Goal: Task Accomplishment & Management: Manage account settings

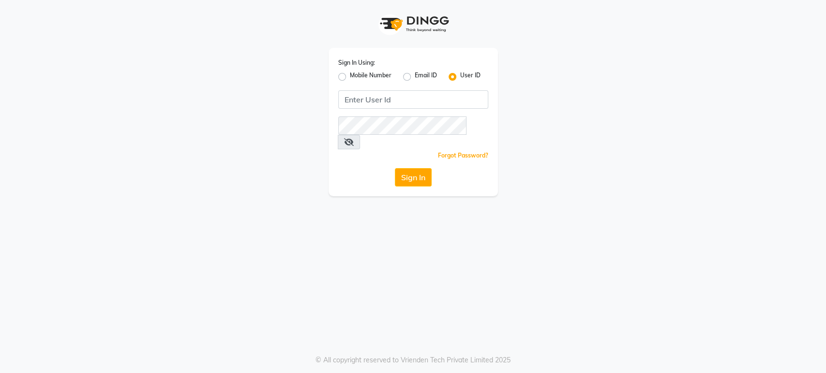
click at [350, 80] on label "Mobile Number" at bounding box center [371, 77] width 42 height 12
click at [350, 77] on input "Mobile Number" at bounding box center [353, 74] width 6 height 6
radio input "true"
radio input "false"
click at [378, 101] on input "Username" at bounding box center [430, 99] width 118 height 18
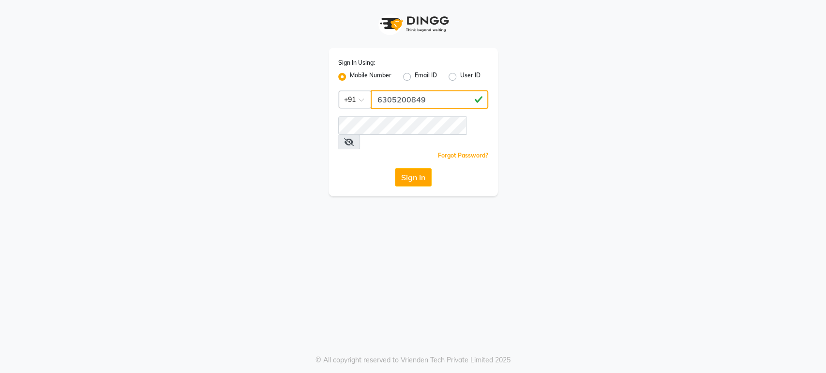
type input "6305200849"
click at [405, 168] on button "Sign In" at bounding box center [413, 177] width 37 height 18
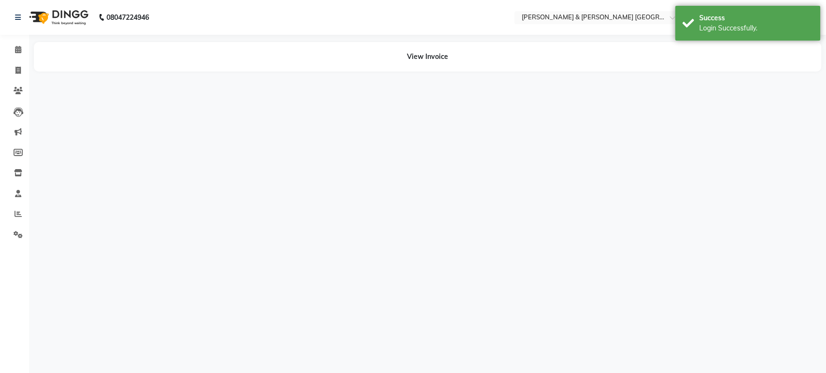
select select "en"
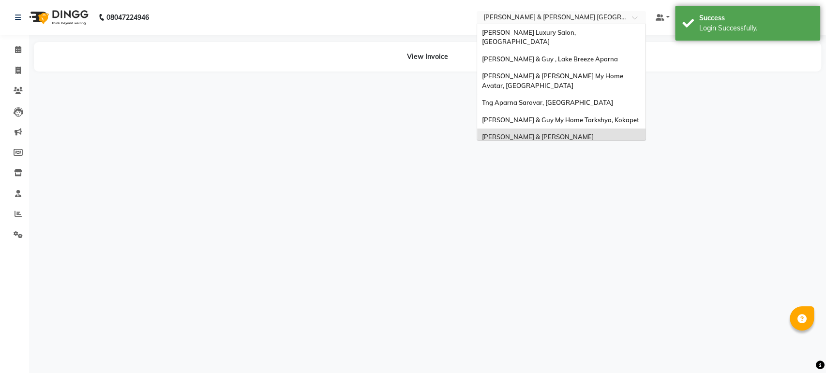
click at [620, 17] on input "text" at bounding box center [551, 19] width 140 height 10
click at [604, 32] on div "Toni&guy Luxury Salon, Madhapur" at bounding box center [561, 37] width 168 height 27
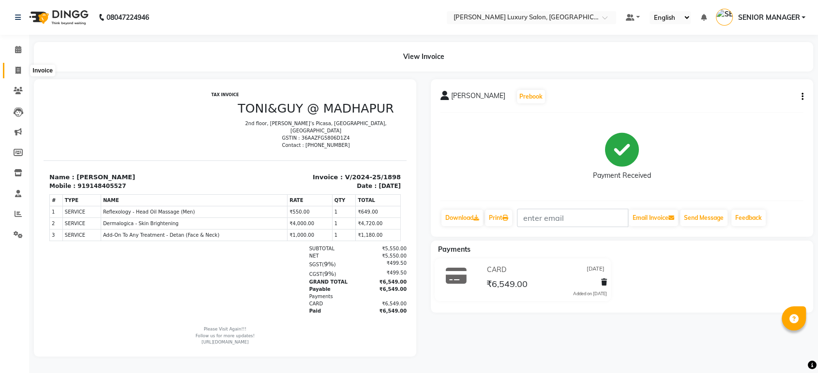
click at [22, 69] on span at bounding box center [18, 70] width 17 height 11
select select "service"
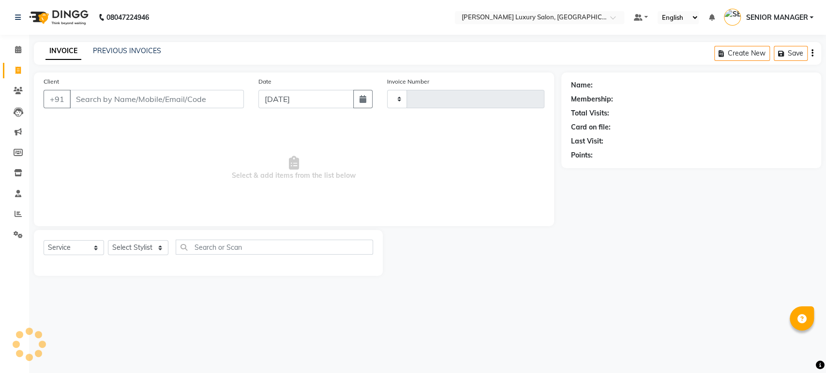
type input "4389"
select select "4712"
click at [127, 52] on link "PREVIOUS INVOICES" at bounding box center [127, 50] width 68 height 9
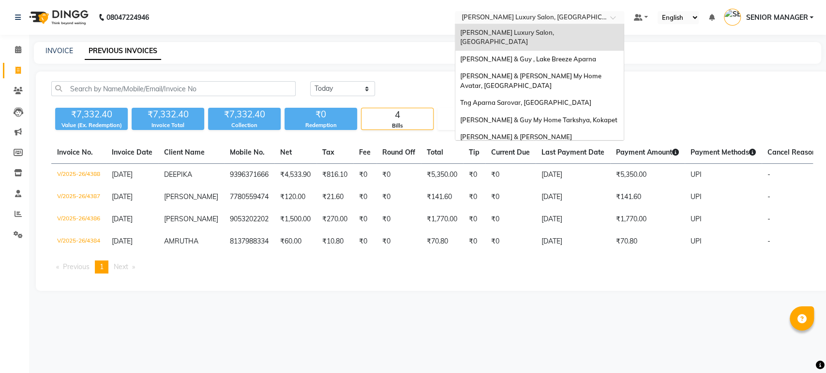
click at [490, 14] on input "text" at bounding box center [530, 19] width 140 height 10
click at [495, 55] on span "[PERSON_NAME] & Guy , Lake Breeze Aparna" at bounding box center [528, 59] width 136 height 8
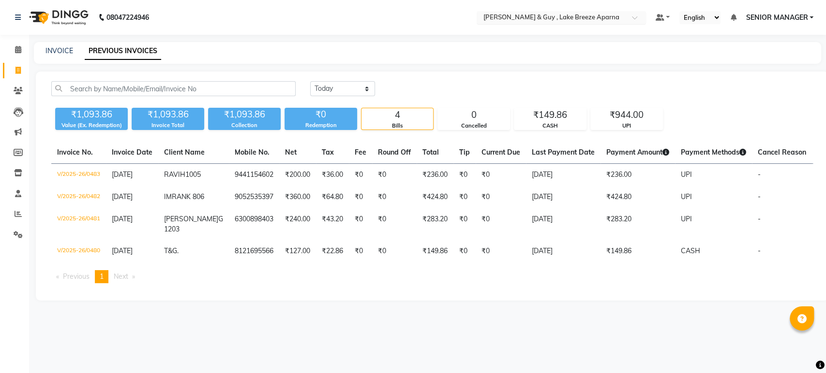
click at [508, 18] on input "text" at bounding box center [551, 19] width 140 height 10
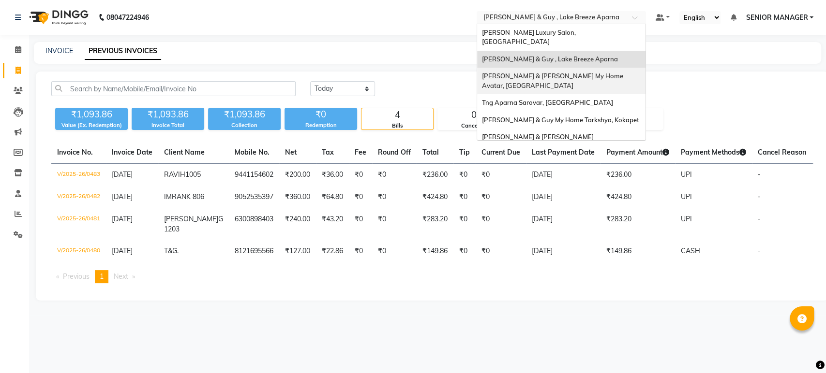
click at [532, 72] on span "Toni & Guy My Home Avatar, Rajendranagar" at bounding box center [553, 80] width 143 height 17
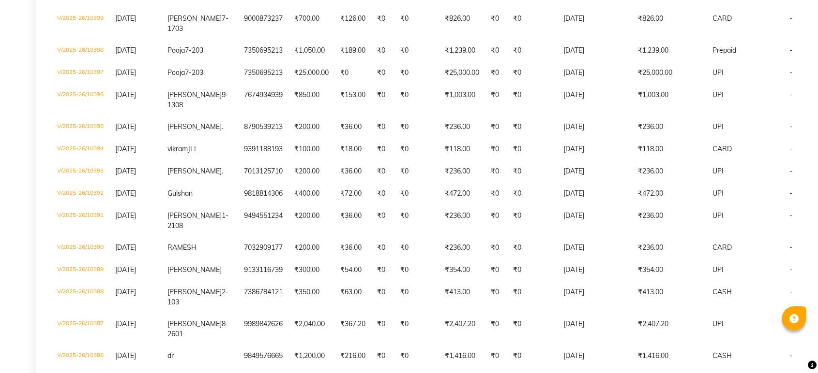
scroll to position [645, 0]
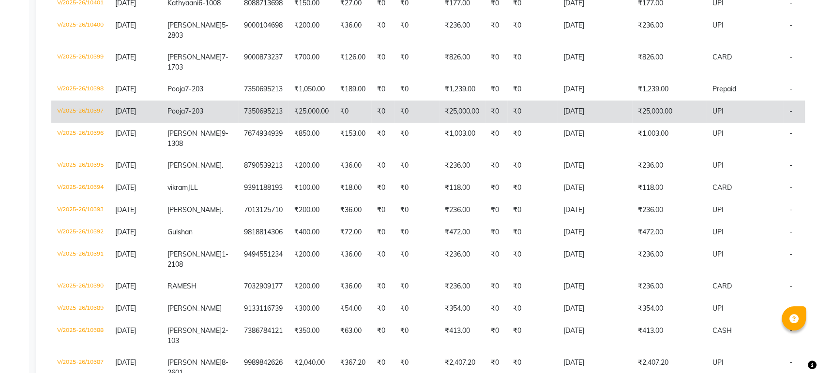
click at [99, 123] on td "V/2025-26/10397" at bounding box center [80, 112] width 58 height 22
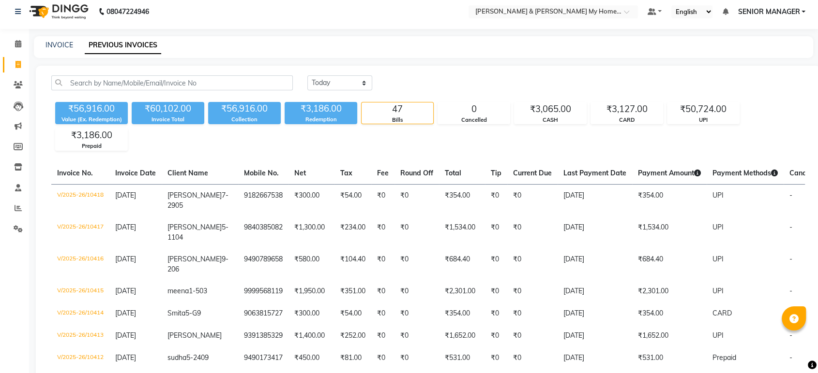
scroll to position [0, 0]
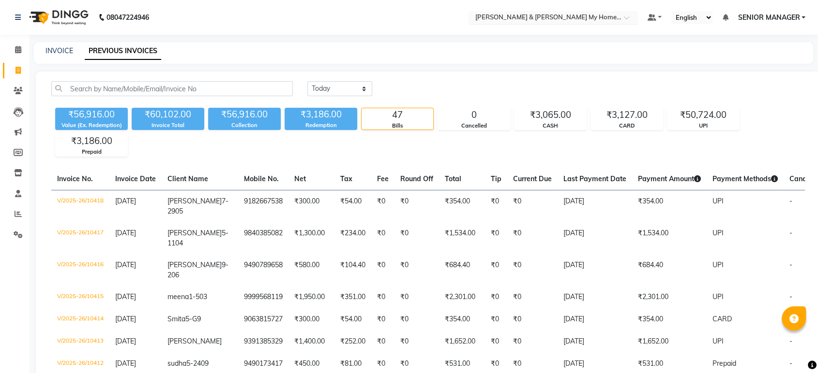
click at [533, 14] on input "text" at bounding box center [543, 19] width 140 height 10
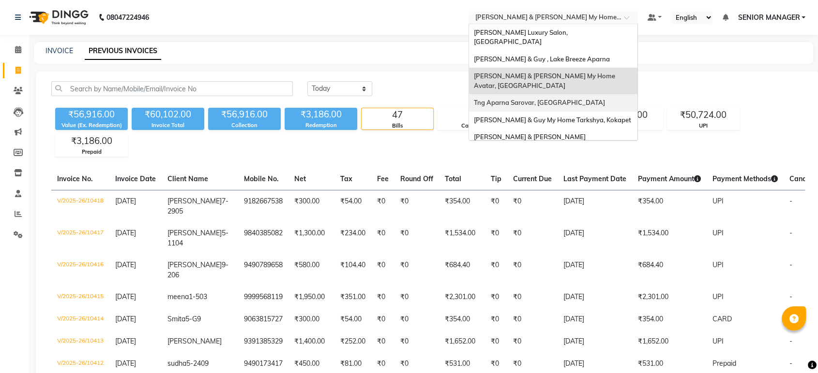
click at [531, 99] on span "Tng Aparna Sarovar, [GEOGRAPHIC_DATA]" at bounding box center [539, 103] width 131 height 8
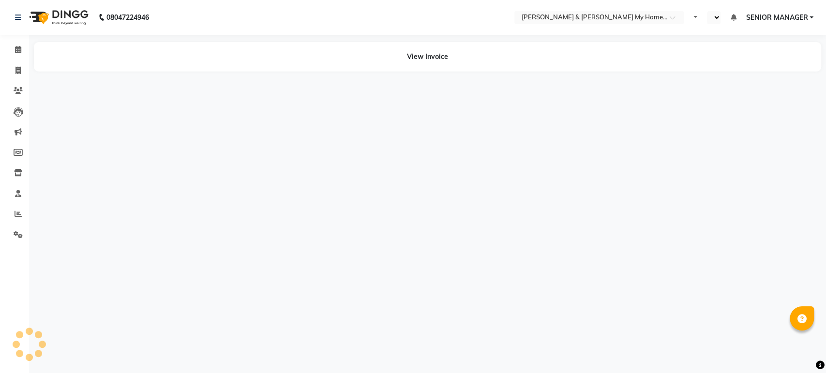
select select "en"
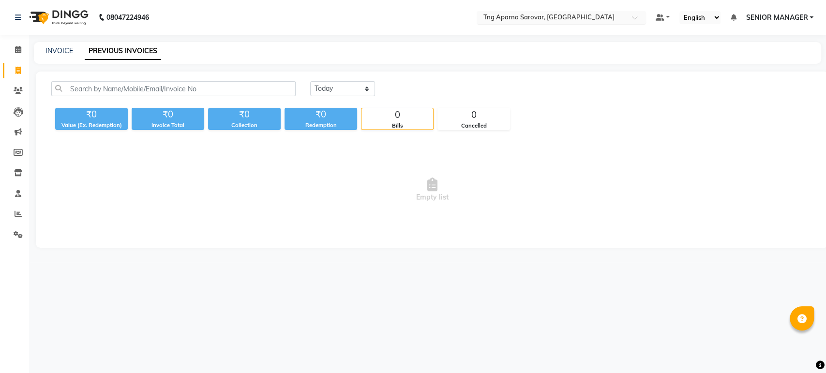
click at [539, 18] on input "text" at bounding box center [551, 19] width 140 height 10
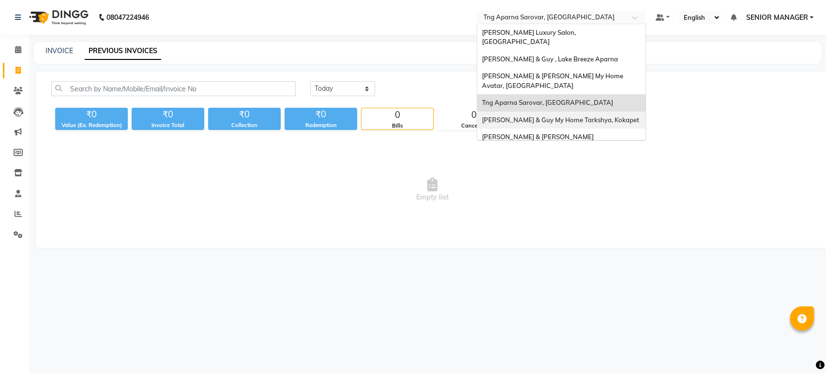
click at [548, 116] on span "[PERSON_NAME] & Guy My Home Tarkshya, Kokapet" at bounding box center [560, 120] width 157 height 8
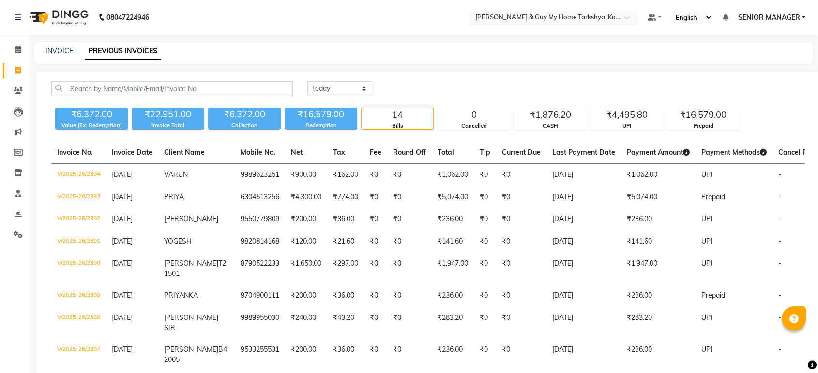
click at [595, 20] on input "text" at bounding box center [543, 19] width 140 height 10
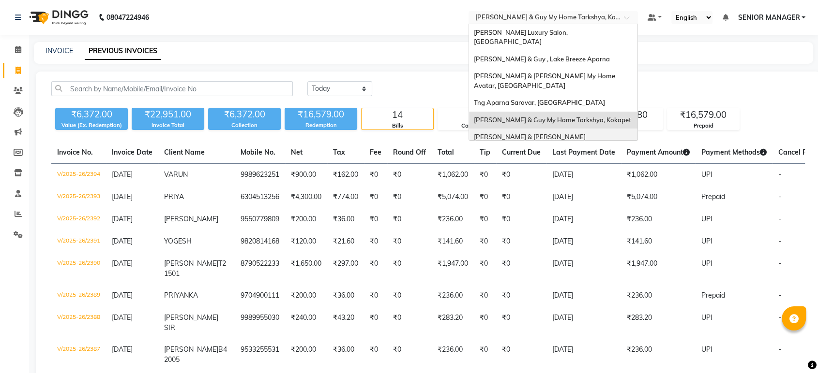
click at [564, 133] on span "[PERSON_NAME] & [PERSON_NAME] [GEOGRAPHIC_DATA], [GEOGRAPHIC_DATA]" at bounding box center [543, 141] width 138 height 17
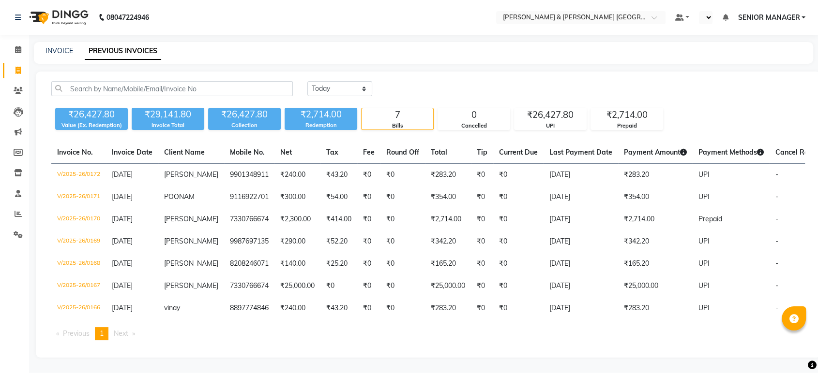
select select "en"
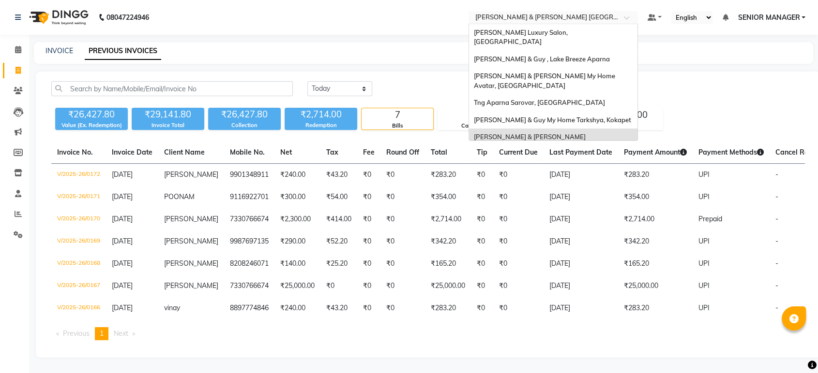
click at [556, 20] on input "text" at bounding box center [543, 19] width 140 height 10
click at [539, 160] on span "[PERSON_NAME] Luxury Salon, Quthbullapur" at bounding box center [541, 164] width 135 height 8
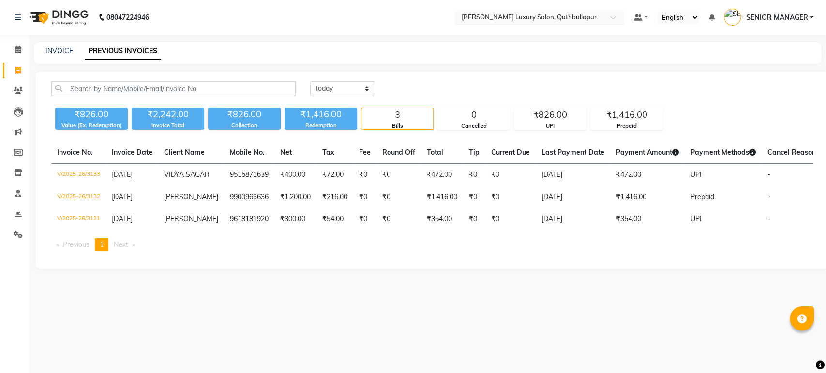
click at [553, 21] on input "text" at bounding box center [530, 19] width 140 height 10
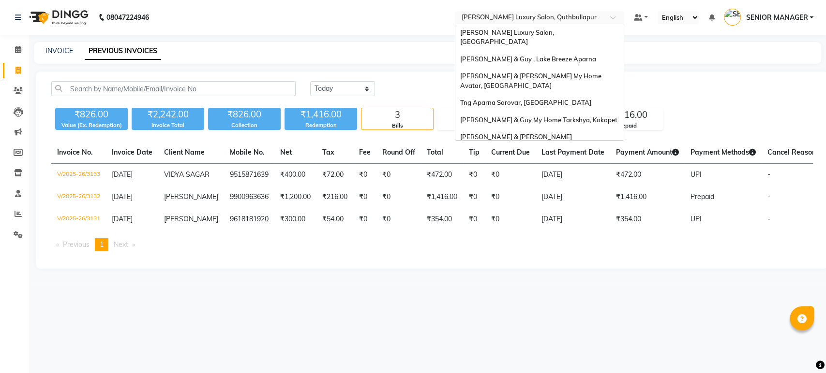
scroll to position [89, 0]
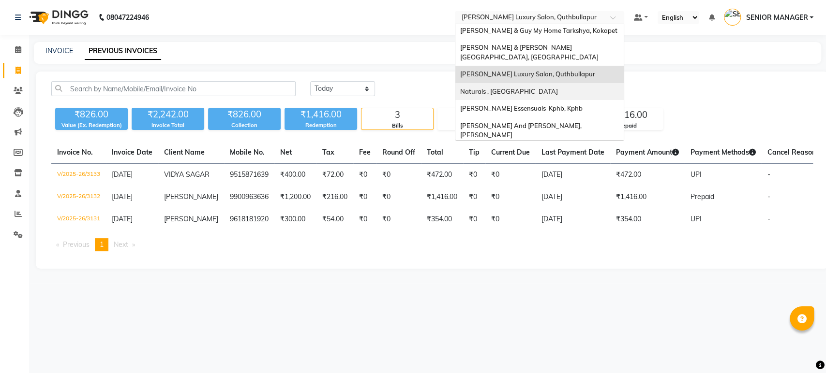
click at [539, 88] on span "Naturals , [GEOGRAPHIC_DATA]" at bounding box center [509, 92] width 98 height 8
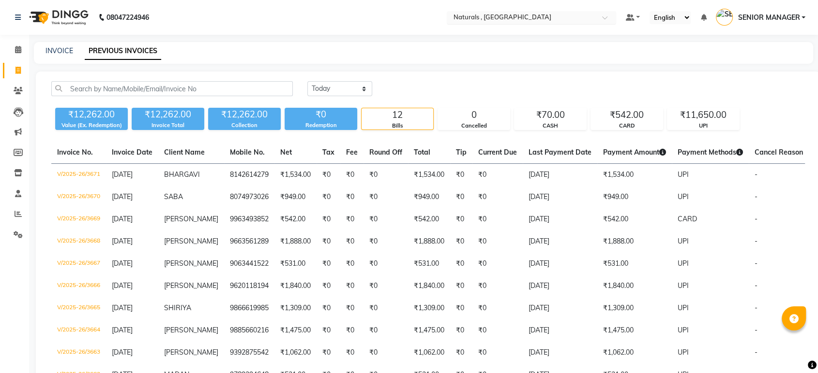
click at [553, 17] on input "text" at bounding box center [521, 19] width 140 height 10
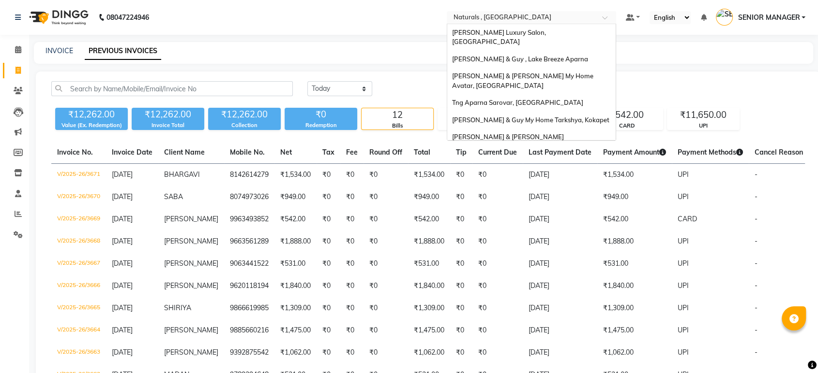
scroll to position [89, 0]
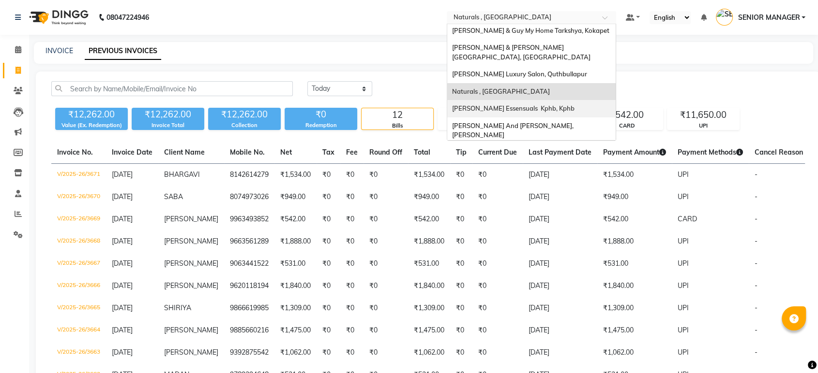
click at [548, 104] on span "[PERSON_NAME] Essensuals Kphb, Kphb" at bounding box center [513, 108] width 122 height 8
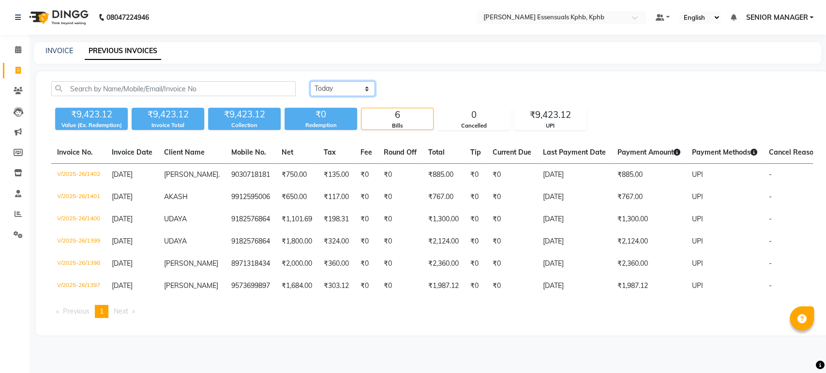
click at [348, 93] on select "Today Yesterday Custom Range" at bounding box center [342, 88] width 65 height 15
select select "range"
click at [310, 81] on select "Today Yesterday Custom Range" at bounding box center [342, 88] width 65 height 15
click at [430, 90] on input "[DATE]" at bounding box center [421, 89] width 68 height 14
select select "9"
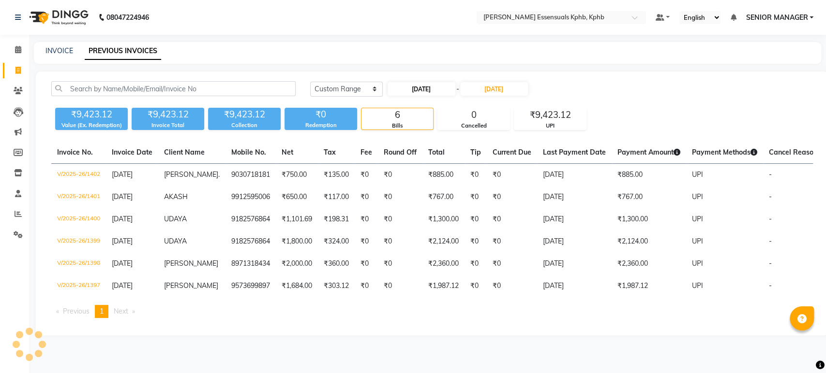
select select "2025"
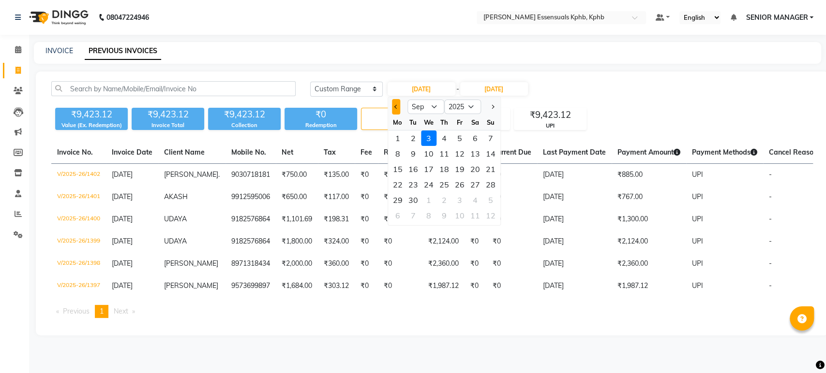
click at [395, 107] on span "Previous month" at bounding box center [396, 107] width 4 height 4
select select "8"
click at [461, 138] on div "1" at bounding box center [459, 138] width 15 height 15
type input "01-08-2025"
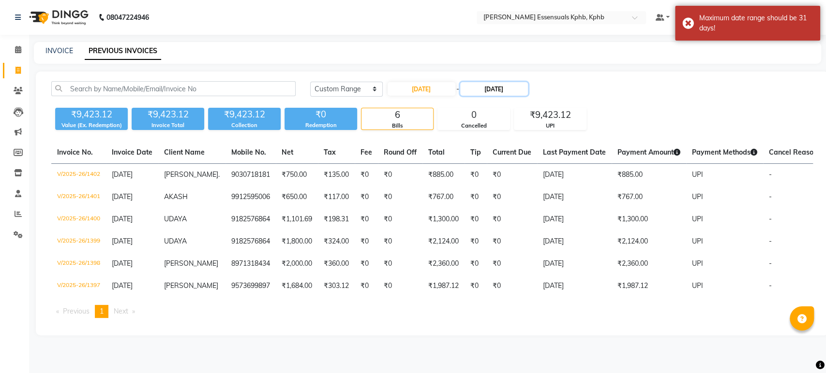
click at [494, 90] on input "[DATE]" at bounding box center [494, 89] width 68 height 14
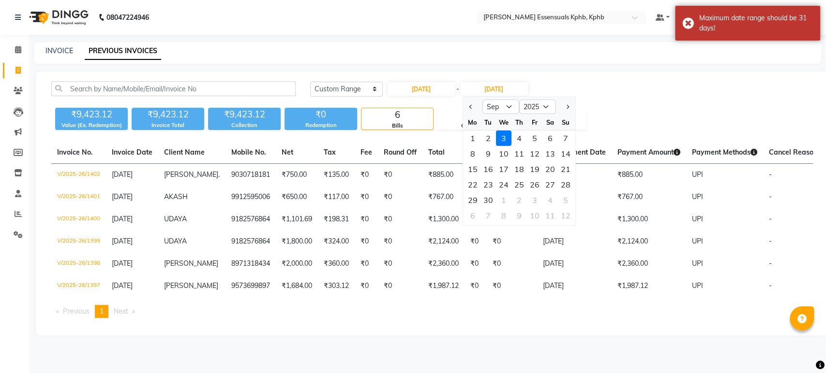
drag, startPoint x: 468, startPoint y: 104, endPoint x: 480, endPoint y: 131, distance: 29.2
click at [468, 104] on button "Previous month" at bounding box center [470, 106] width 8 height 15
select select "8"
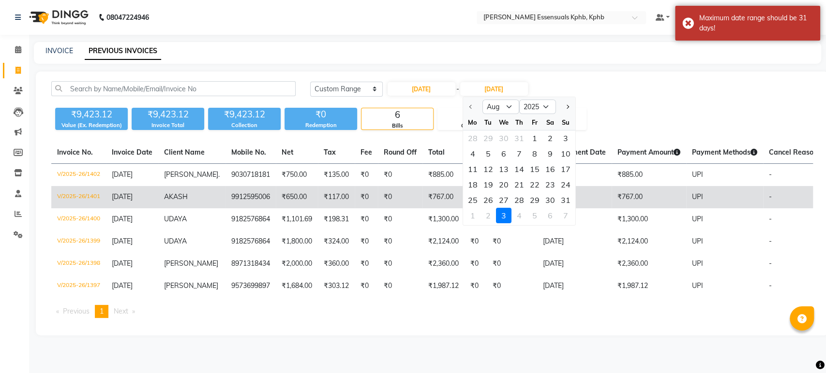
click at [564, 198] on div "31" at bounding box center [564, 200] width 15 height 15
type input "31-08-2025"
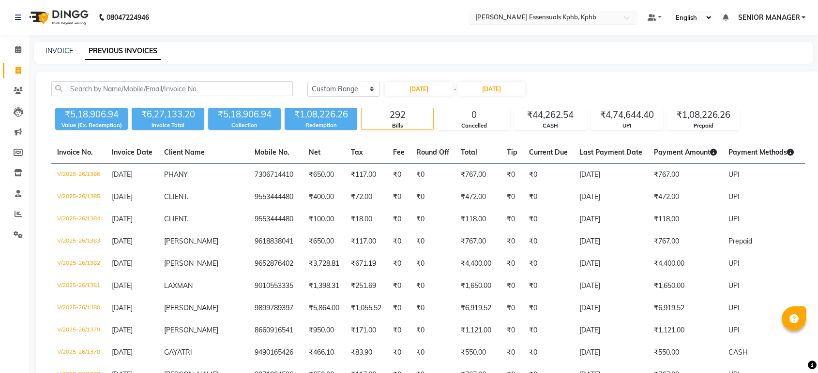
click at [548, 17] on input "text" at bounding box center [543, 19] width 140 height 10
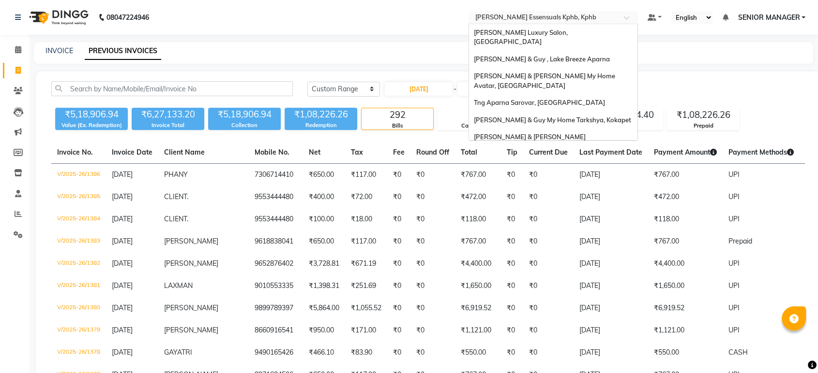
scroll to position [89, 0]
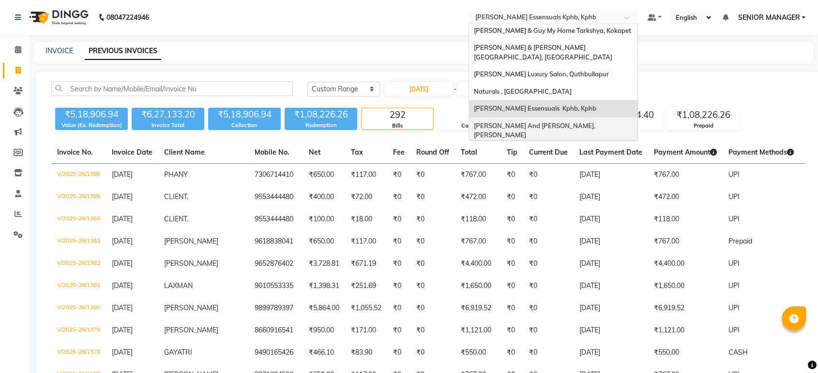
click at [550, 118] on div "[PERSON_NAME] And [PERSON_NAME], [PERSON_NAME]" at bounding box center [553, 131] width 168 height 27
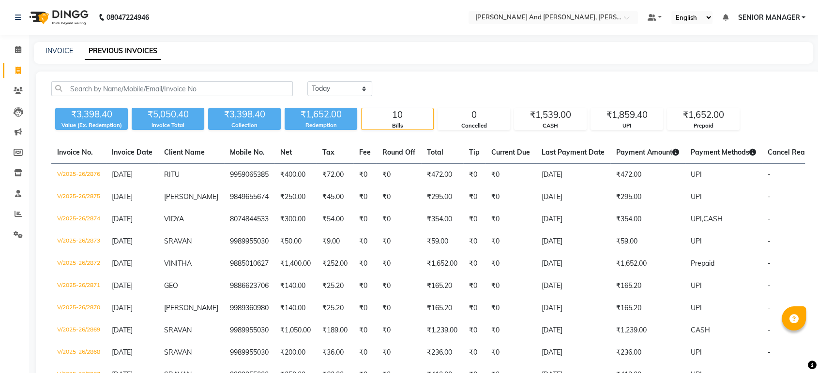
click at [546, 9] on nav "08047224946 Select Location × [PERSON_NAME] And [PERSON_NAME], Ncc Gachibowli D…" at bounding box center [409, 17] width 818 height 35
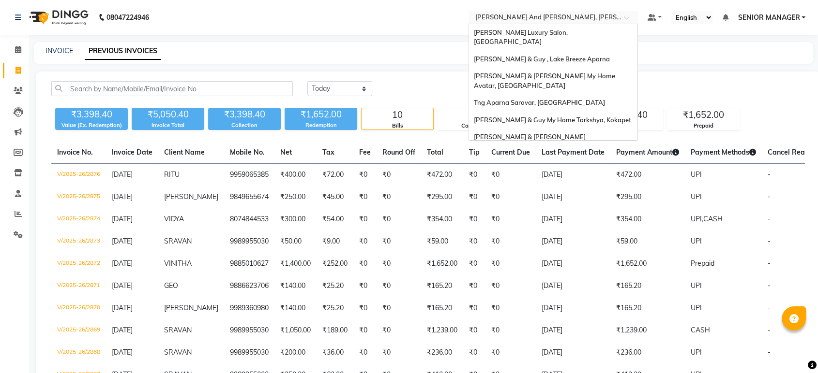
click at [545, 17] on input "text" at bounding box center [543, 19] width 140 height 10
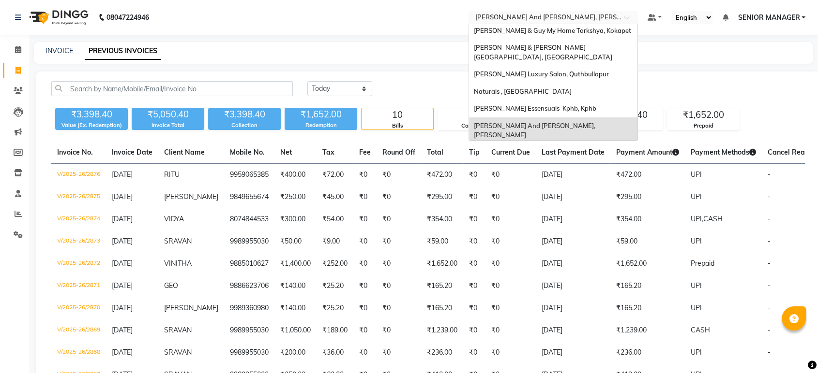
click at [544, 149] on span "[PERSON_NAME] & [PERSON_NAME] Sunny Side , Narsingi" at bounding box center [549, 157] width 150 height 17
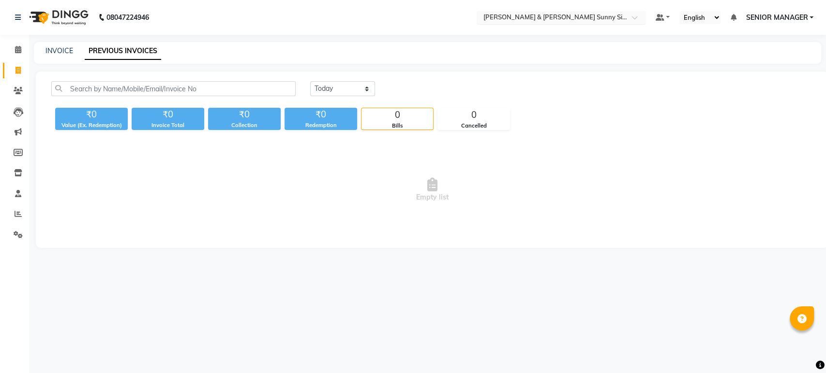
click at [536, 16] on input "text" at bounding box center [551, 19] width 140 height 10
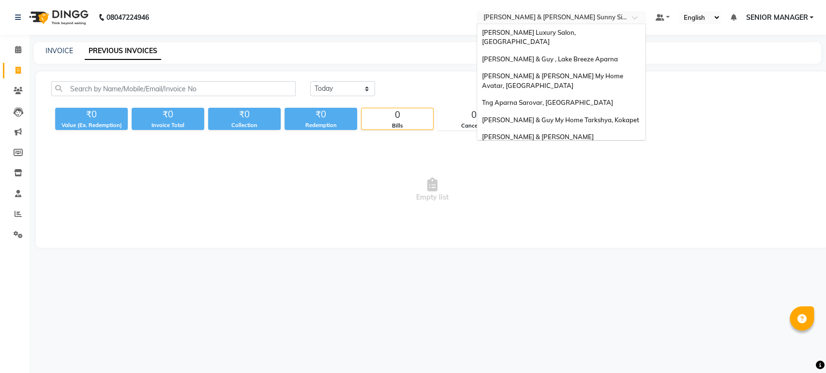
scroll to position [89, 0]
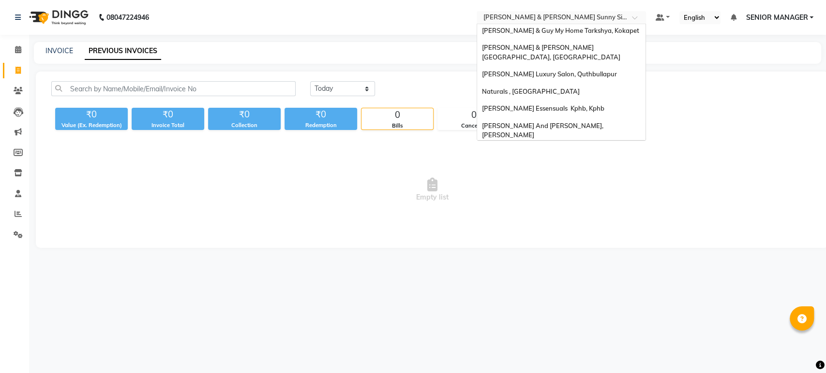
click at [547, 175] on span "[PERSON_NAME] & [PERSON_NAME] Avante, Kokapet" at bounding box center [551, 183] width 138 height 17
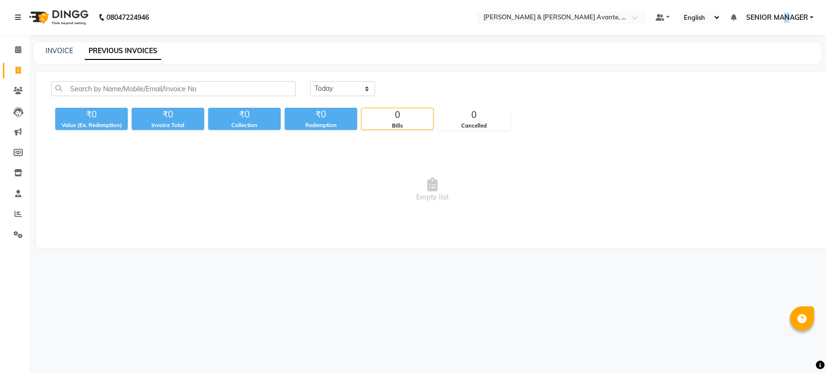
click at [786, 16] on span "SENIOR MANAGER" at bounding box center [776, 18] width 62 height 10
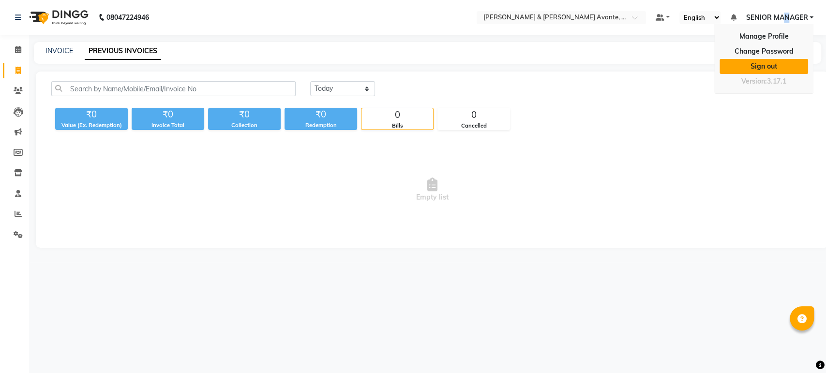
click at [776, 61] on link "Sign out" at bounding box center [763, 66] width 89 height 15
